Goal: Navigation & Orientation: Find specific page/section

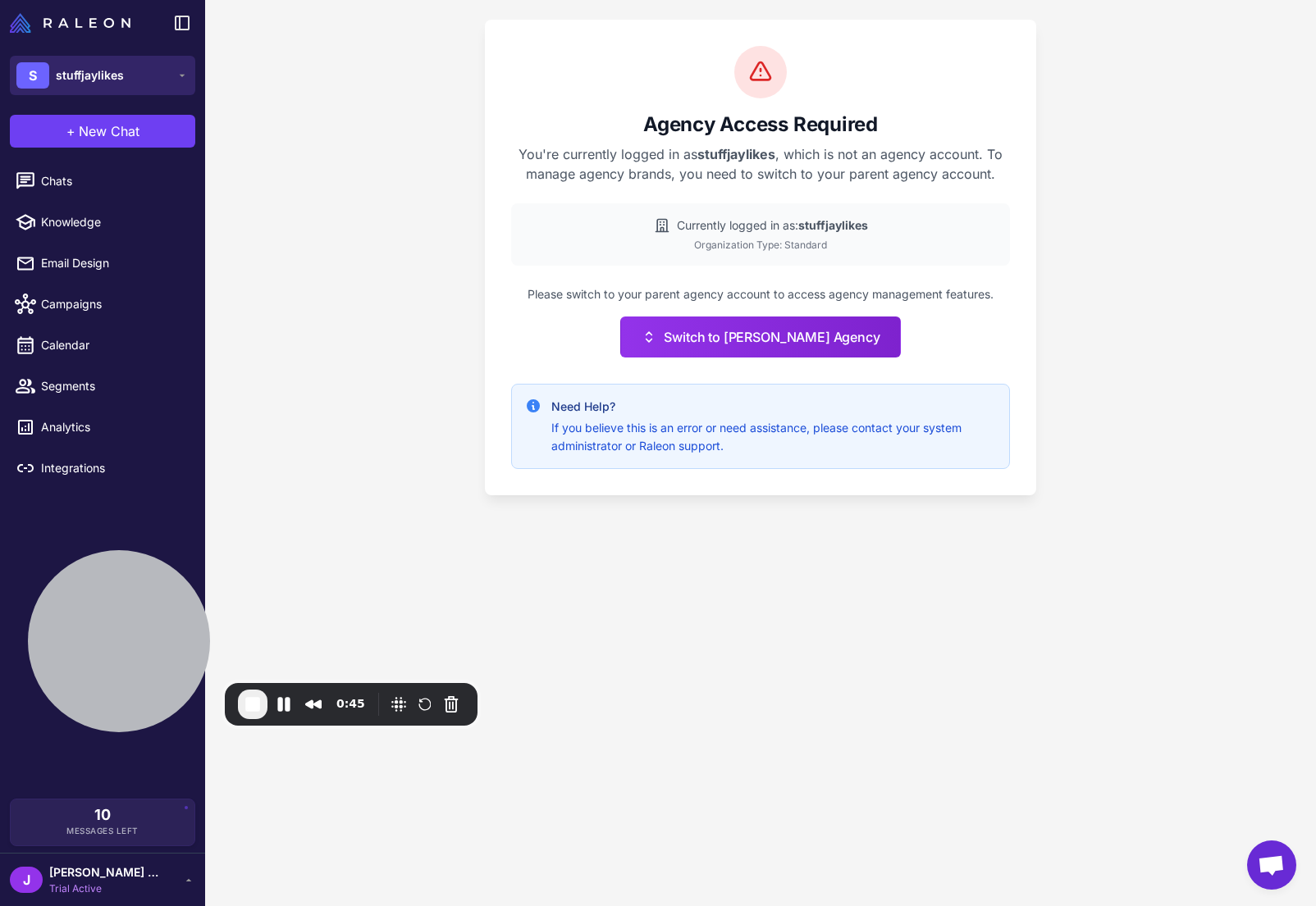
click at [91, 79] on span "stuffjaylikes" at bounding box center [90, 75] width 68 height 18
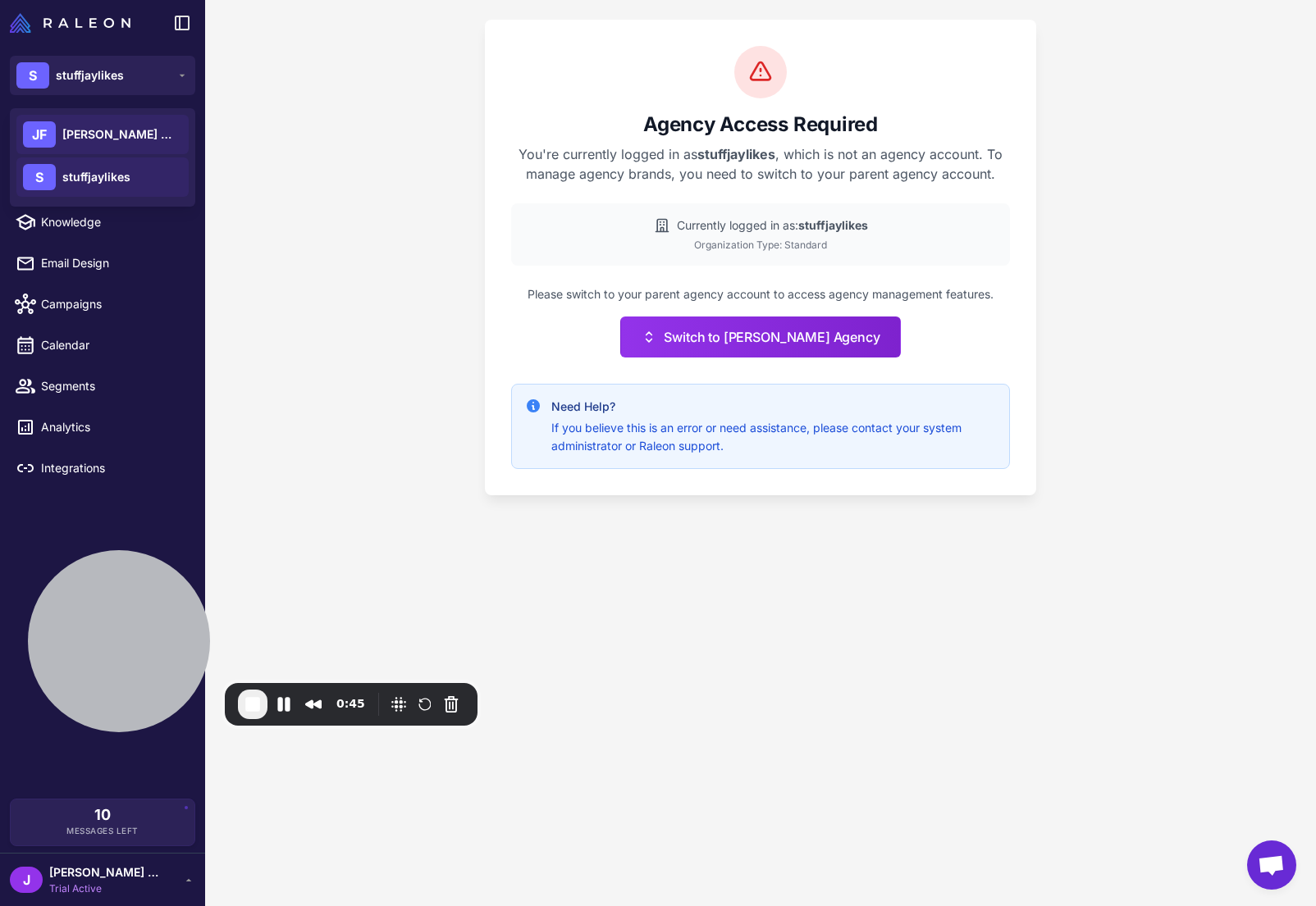
click at [96, 130] on span "[PERSON_NAME] Agency" at bounding box center [119, 134] width 115 height 18
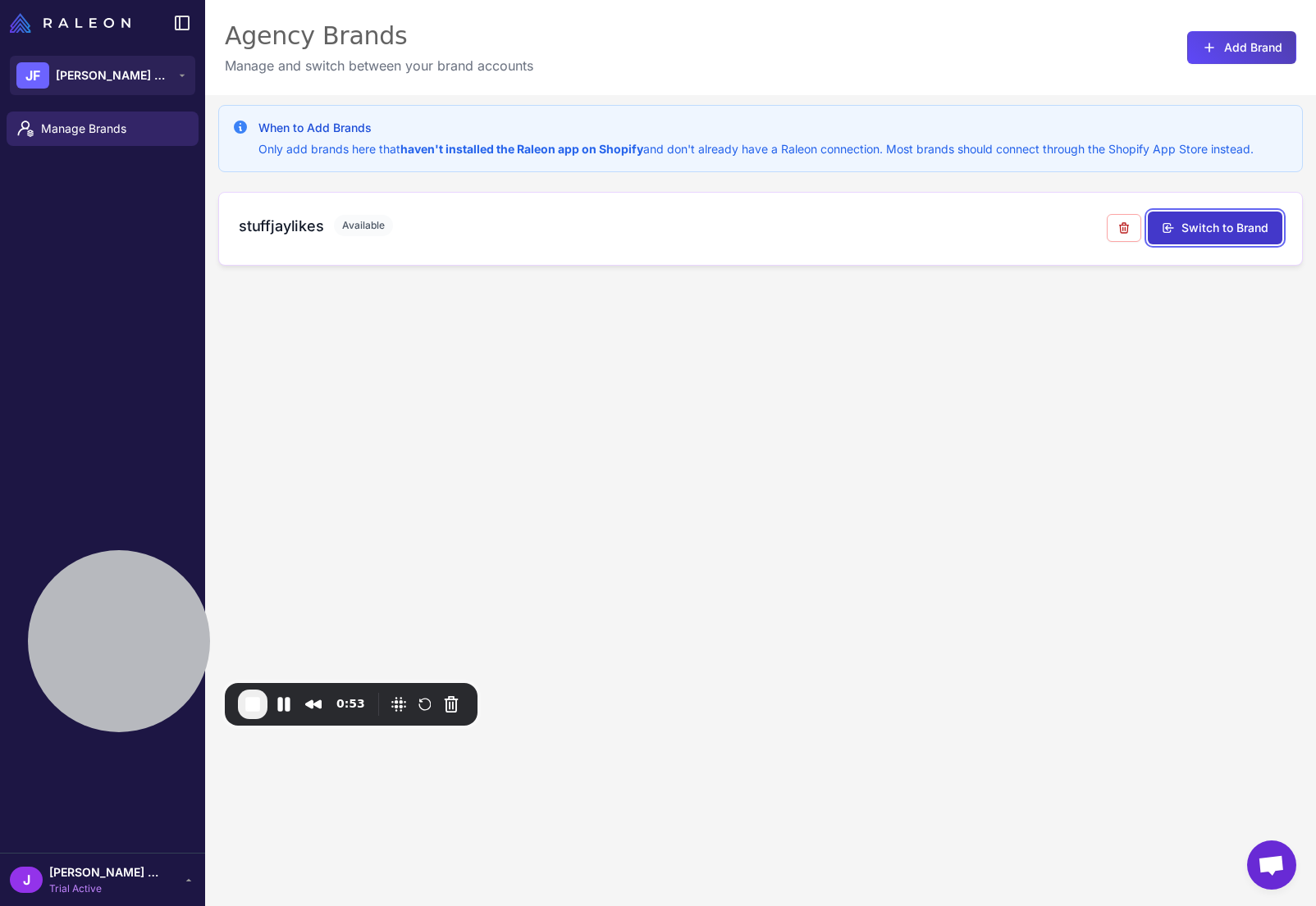
click at [1209, 228] on button "Switch to Brand" at bounding box center [1215, 228] width 135 height 33
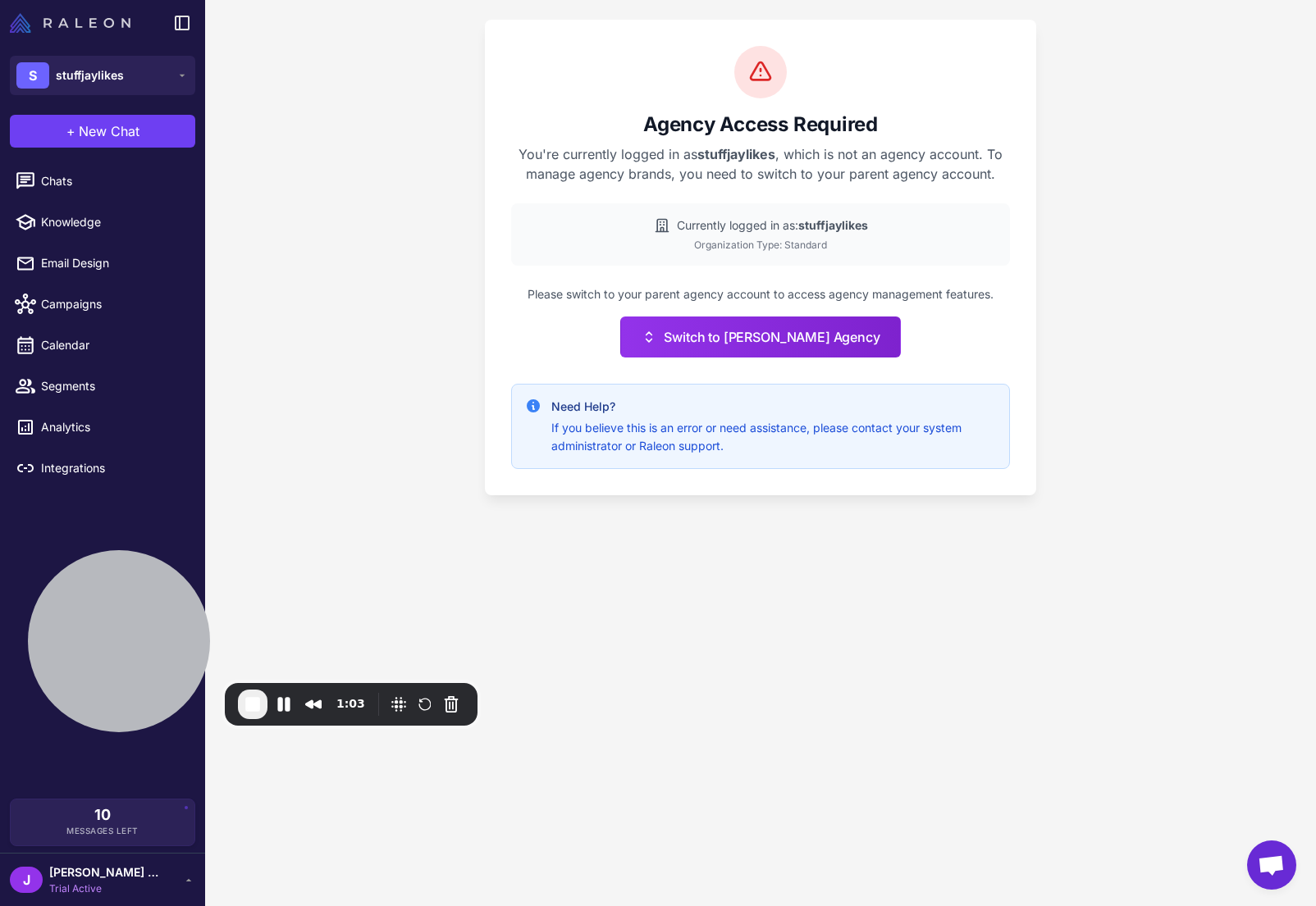
click at [103, 19] on img at bounding box center [70, 22] width 121 height 20
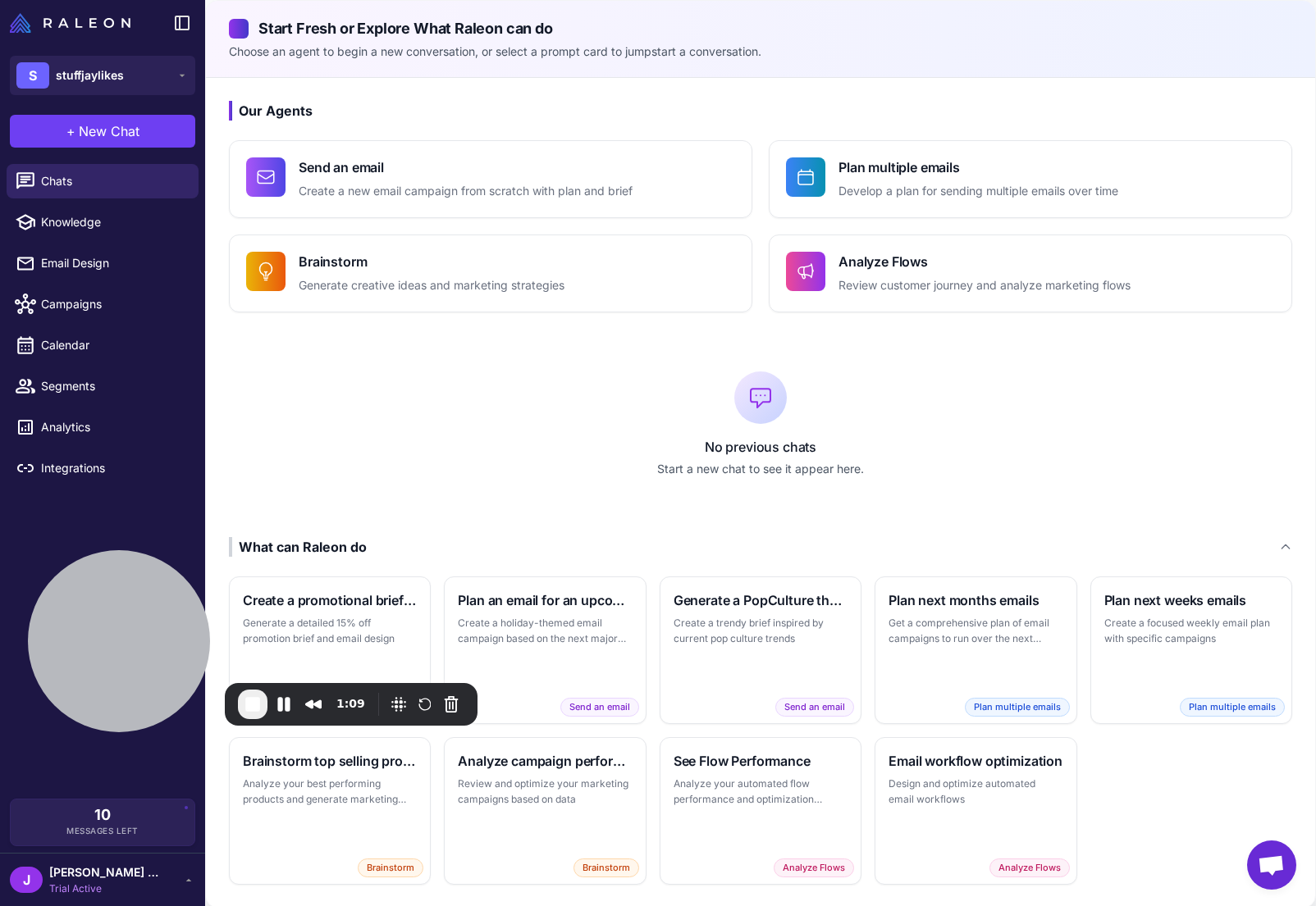
click at [765, 444] on p "No previous chats" at bounding box center [760, 447] width 1063 height 20
click at [249, 704] on span "End Recording" at bounding box center [253, 704] width 20 height 20
